Goal: Navigation & Orientation: Find specific page/section

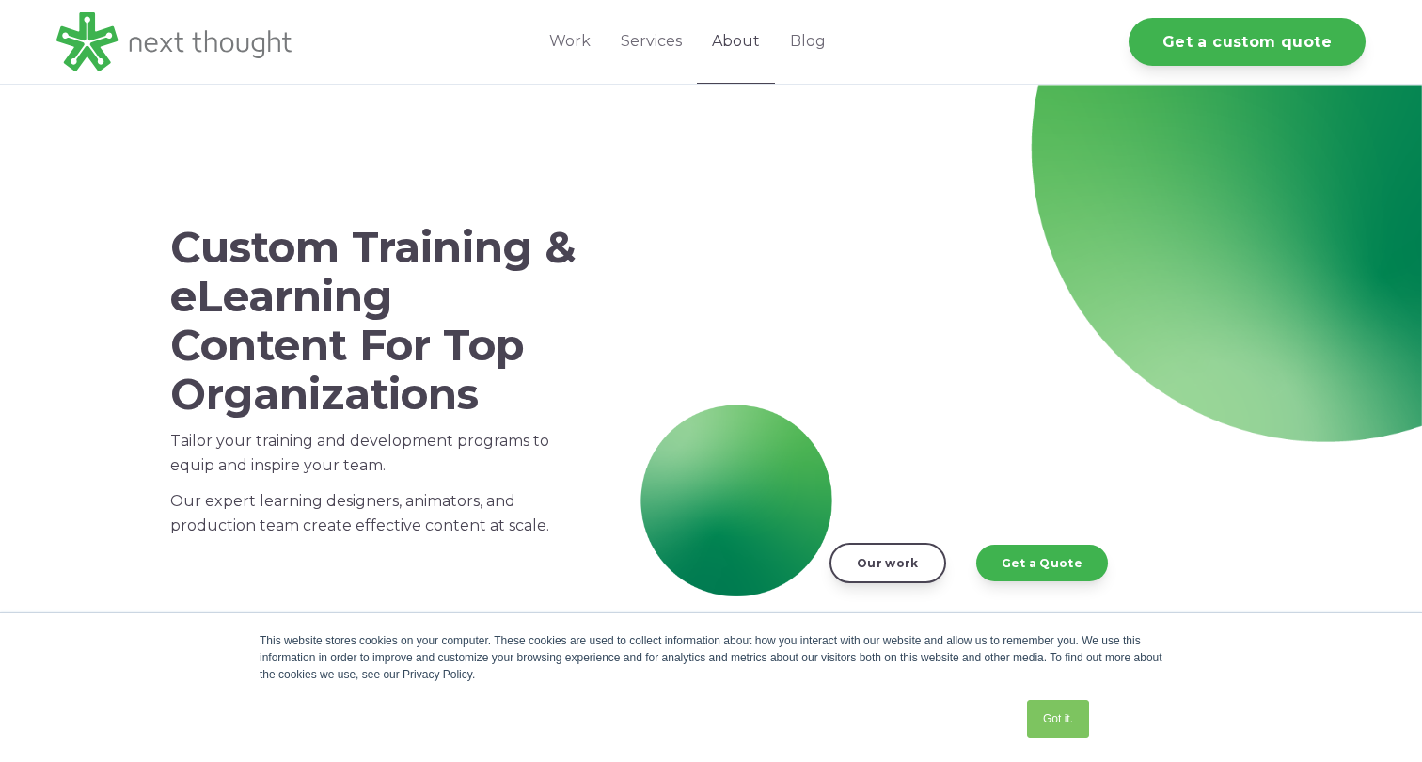
click at [752, 48] on link "About" at bounding box center [736, 42] width 78 height 84
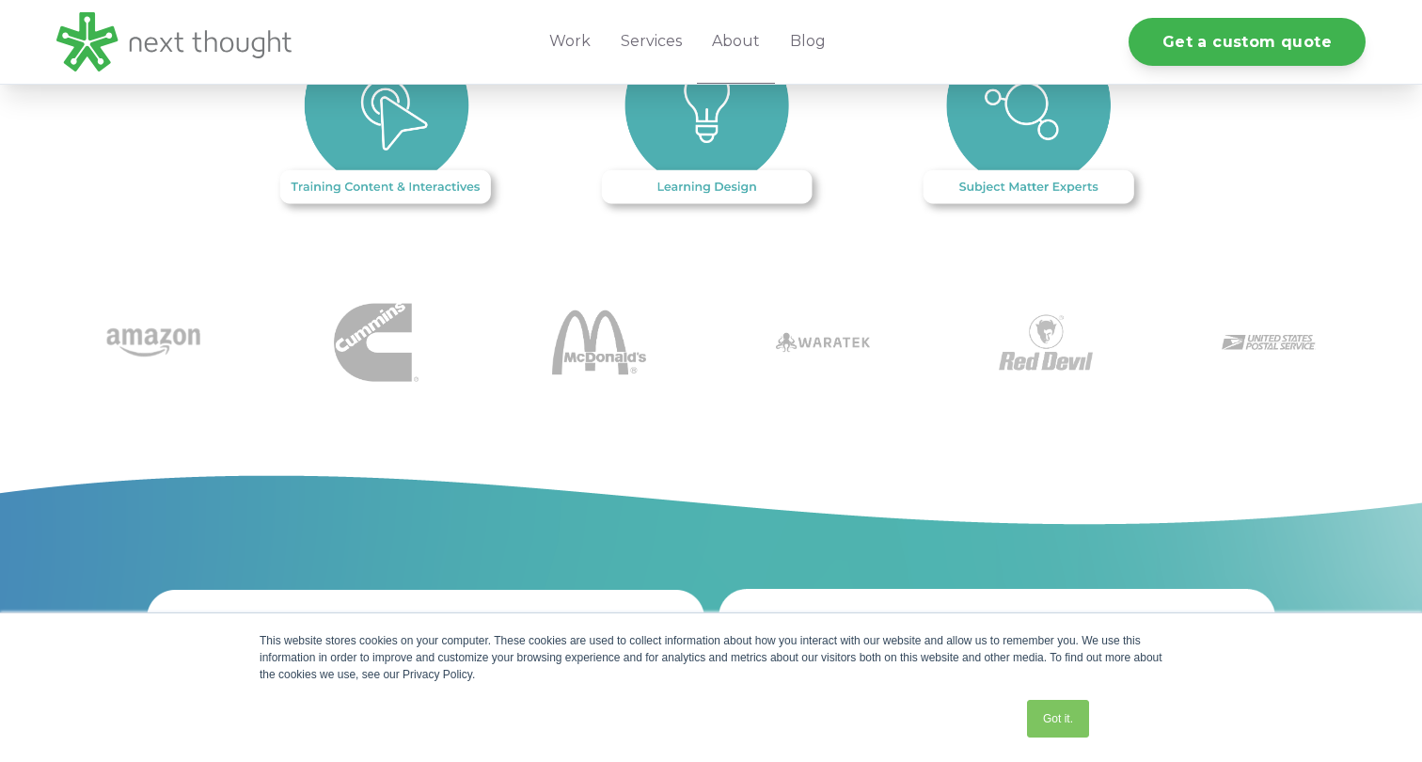
scroll to position [1925, 0]
